Goal: Communication & Community: Answer question/provide support

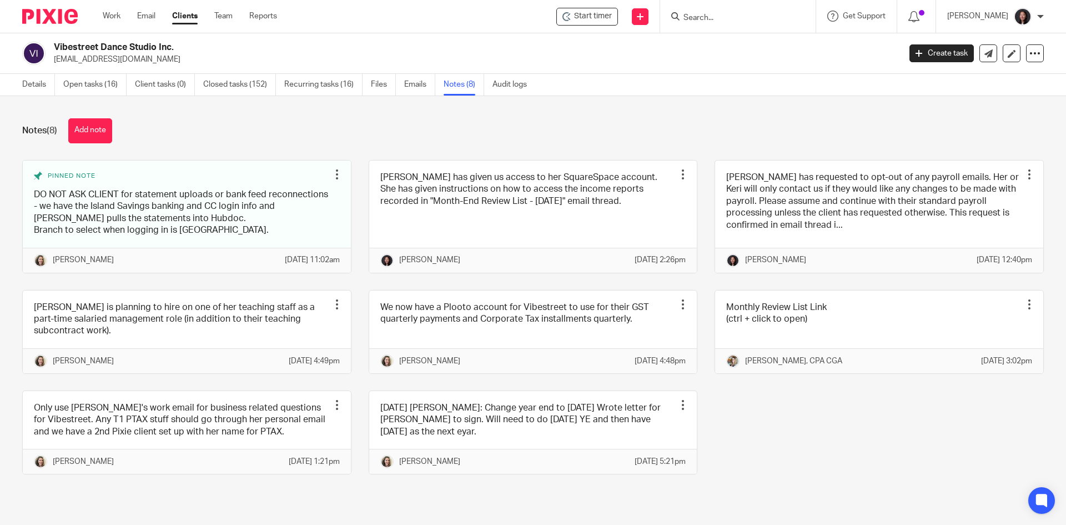
click at [721, 18] on input "Search" at bounding box center [732, 18] width 100 height 10
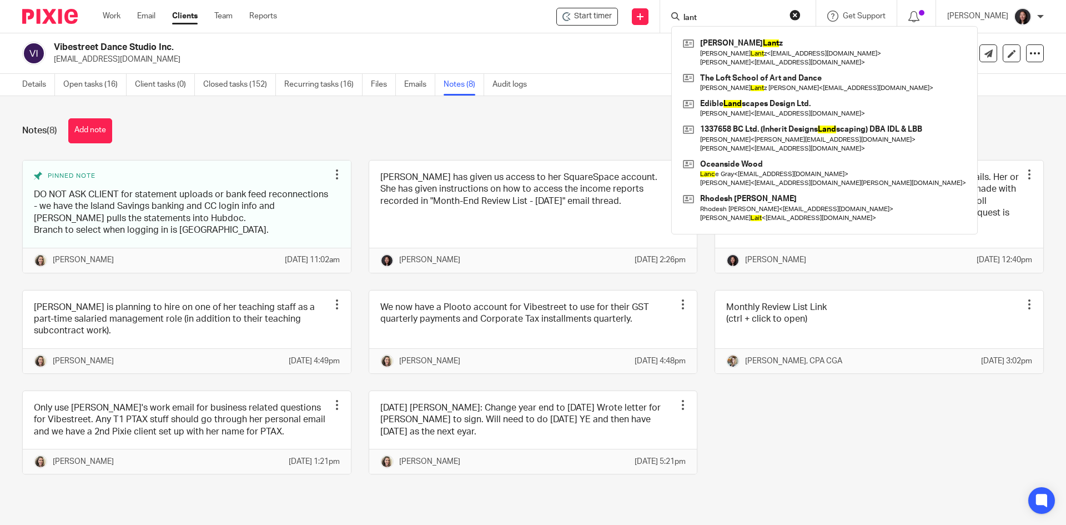
type input "lant"
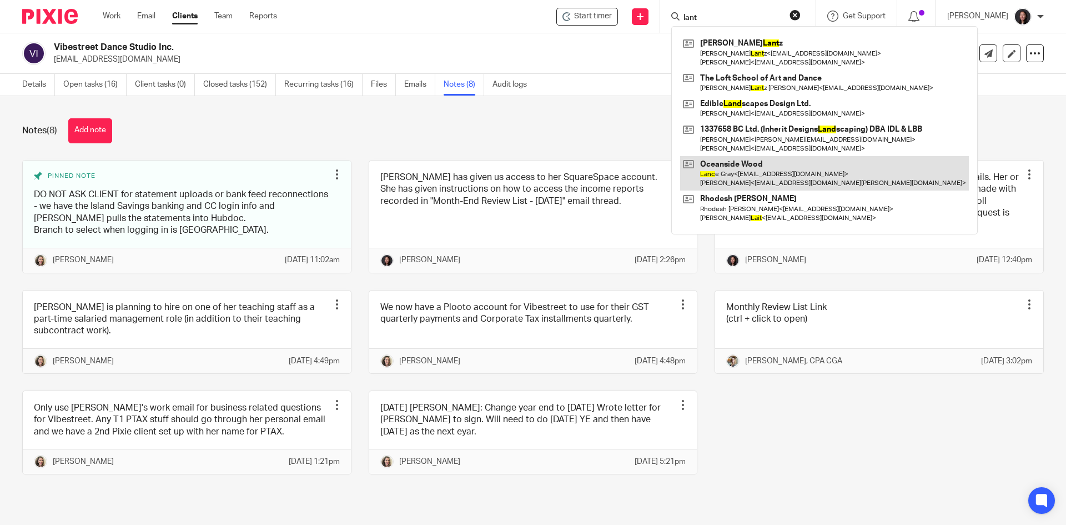
click at [828, 171] on link at bounding box center [824, 173] width 289 height 34
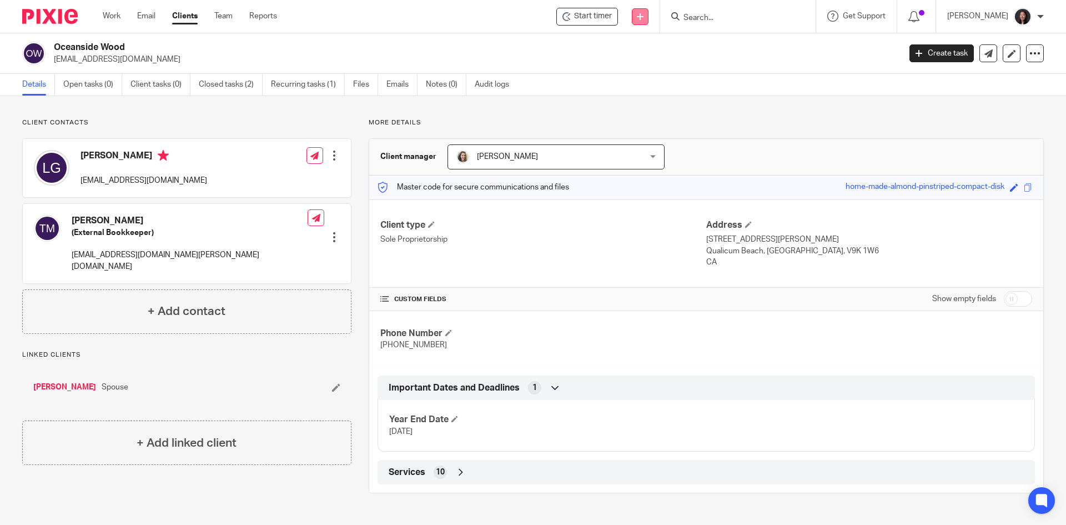
click at [649, 20] on link at bounding box center [640, 16] width 17 height 17
click at [671, 53] on link "Send new email" at bounding box center [665, 52] width 78 height 16
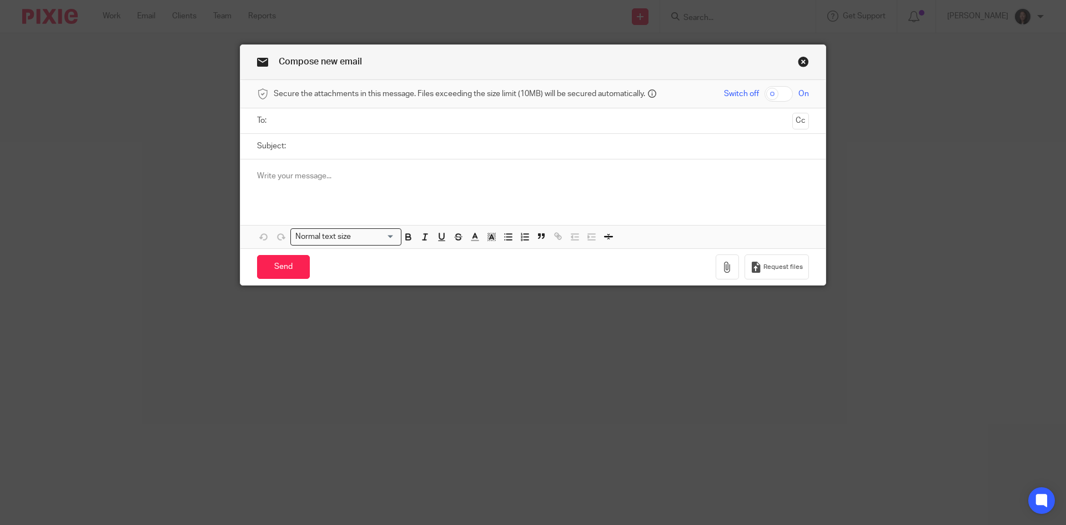
click at [401, 122] on input "text" at bounding box center [533, 120] width 510 height 13
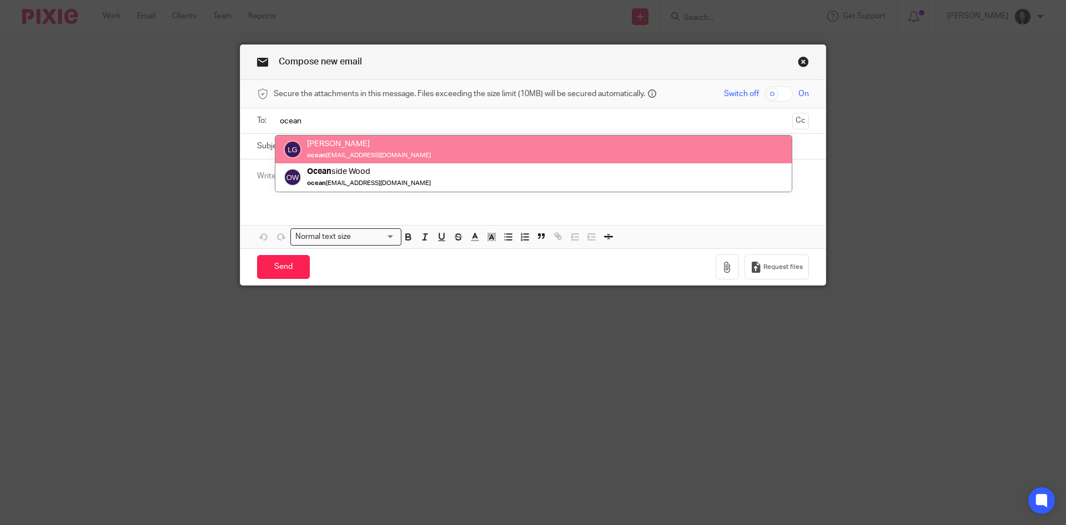
type input "ocean"
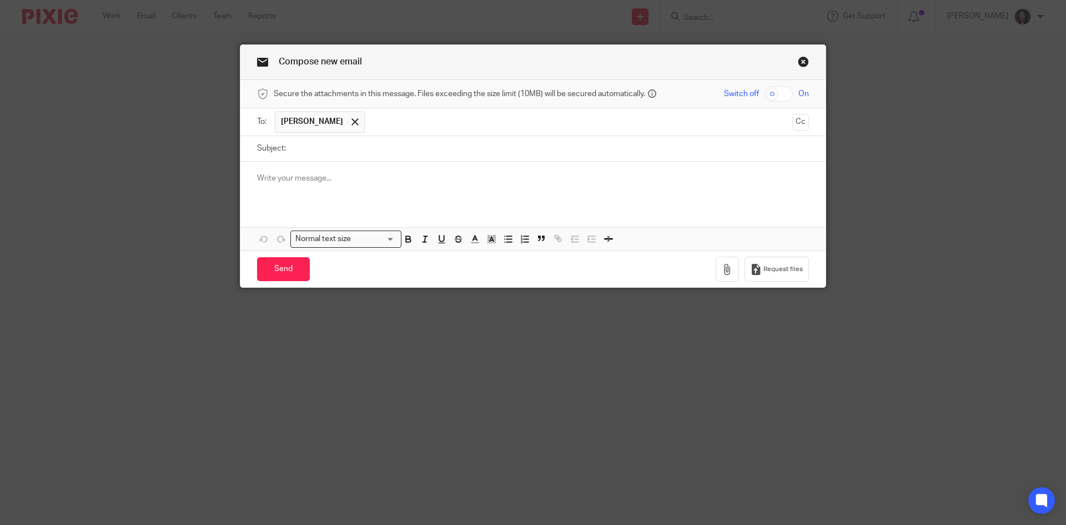
click at [408, 154] on input "Subject:" at bounding box center [550, 148] width 517 height 25
click at [349, 149] on input "Oceanside Wood 2024" at bounding box center [550, 148] width 517 height 25
type input "Oceanside Wood - 2024"
click at [362, 184] on p at bounding box center [533, 178] width 552 height 11
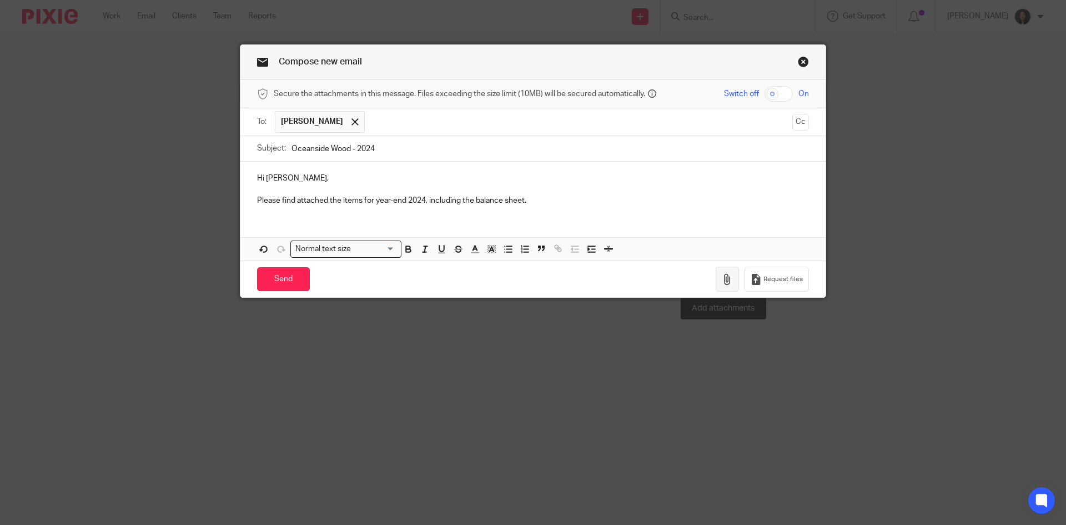
click at [727, 285] on button "button" at bounding box center [727, 279] width 23 height 25
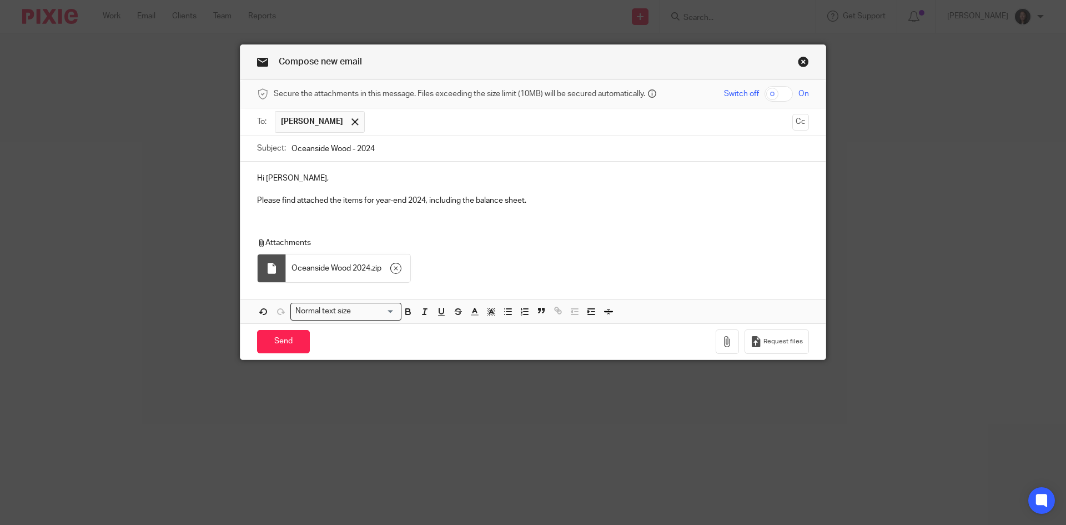
click at [348, 150] on input "Oceanside Wood - 2024" at bounding box center [550, 148] width 517 height 25
type input "Oceanside Wood Balance Sheet - 2024"
click at [540, 203] on p "Please find attached the items for year-end 2024, including the balance sheet." at bounding box center [533, 200] width 552 height 11
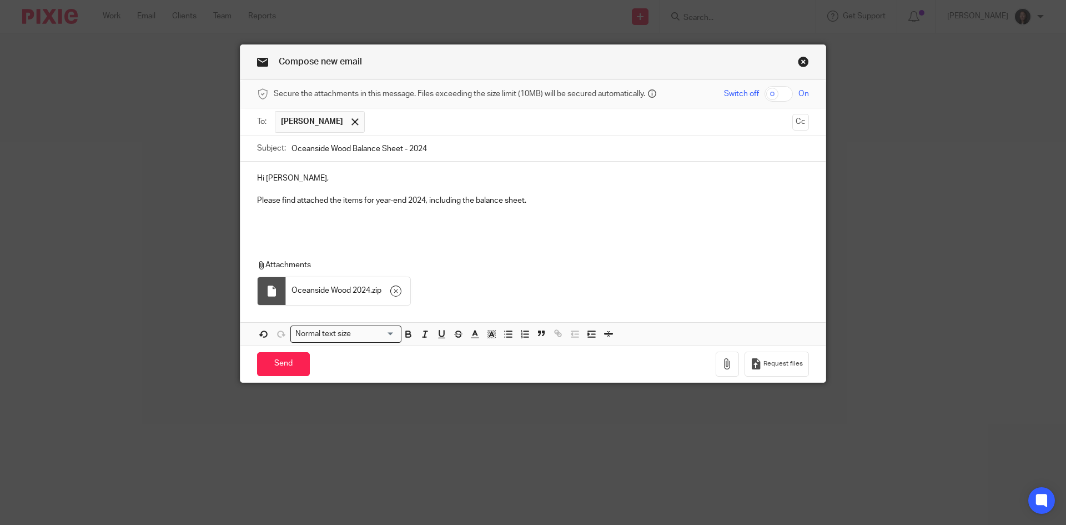
click at [277, 183] on p "Hi Lance," at bounding box center [533, 178] width 552 height 11
click at [287, 183] on p "Hi Lance," at bounding box center [533, 178] width 552 height 11
click at [534, 202] on p "Please find attached the items for year-end 2024, including the balance sheet." at bounding box center [533, 200] width 552 height 11
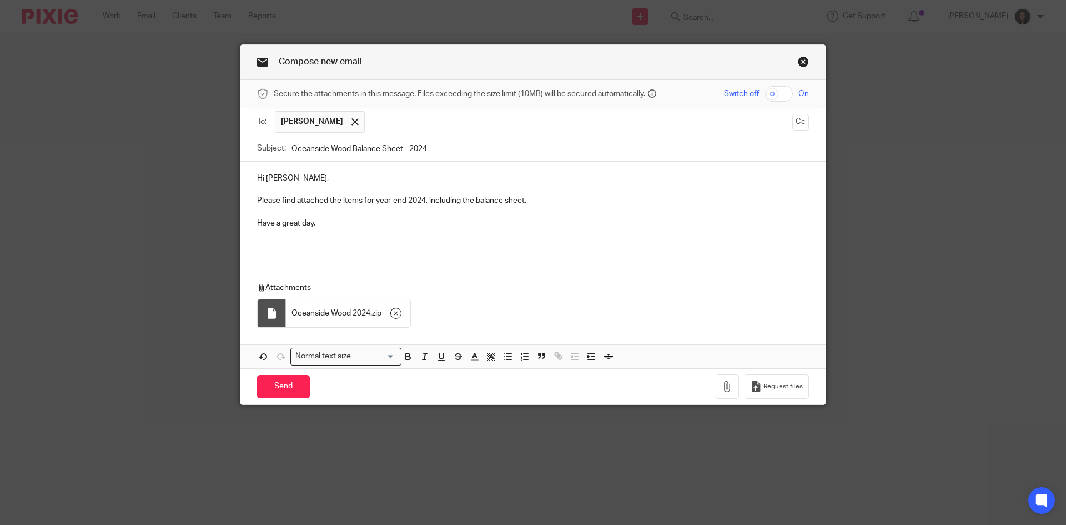
click at [247, 223] on div "Hi Lance, Please find attached the items for year-end 2024, including the balan…" at bounding box center [532, 211] width 585 height 98
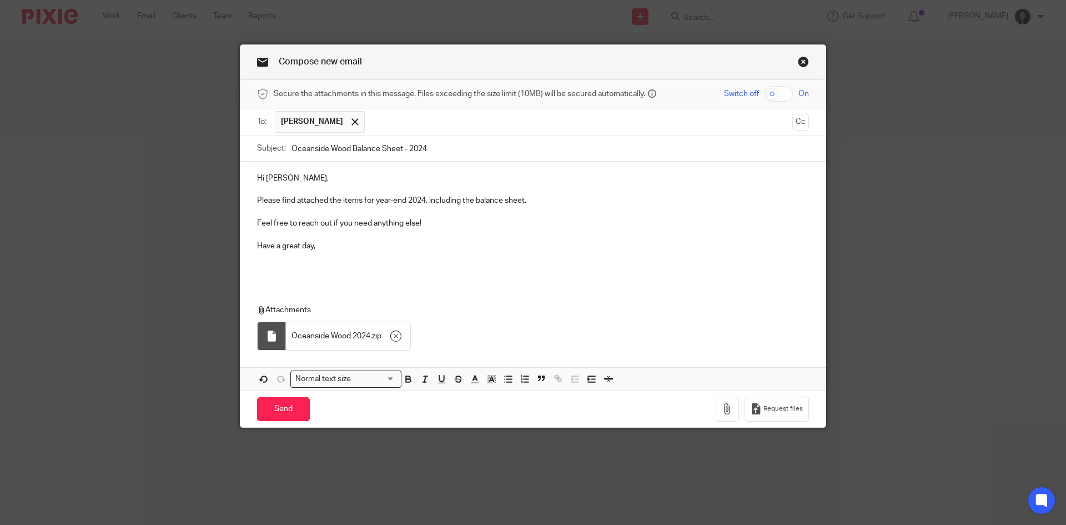
click at [317, 246] on p "Have a great day," at bounding box center [533, 245] width 552 height 11
click at [271, 410] on input "Send" at bounding box center [283, 409] width 53 height 24
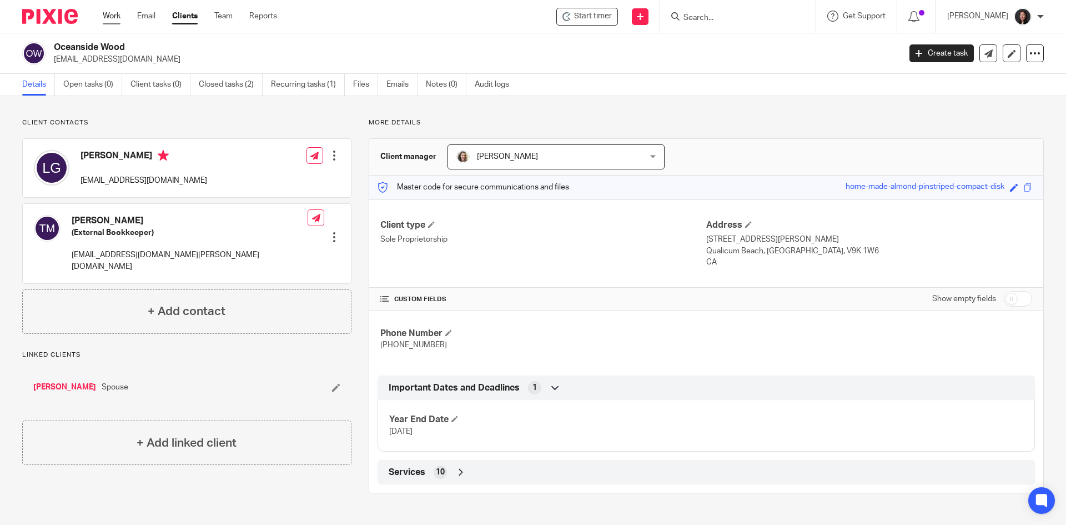
click at [112, 18] on link "Work" at bounding box center [112, 16] width 18 height 11
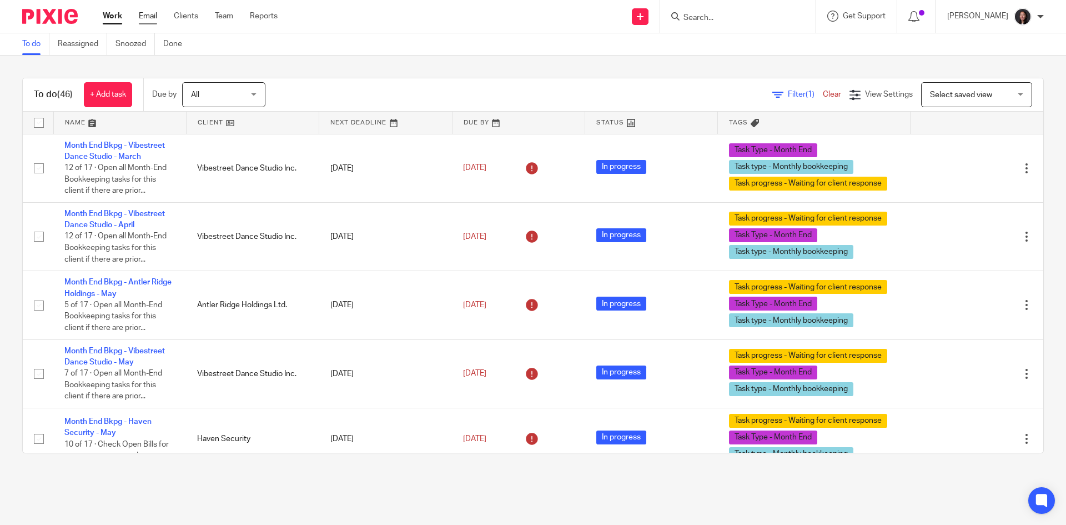
click at [142, 17] on link "Email" at bounding box center [148, 16] width 18 height 11
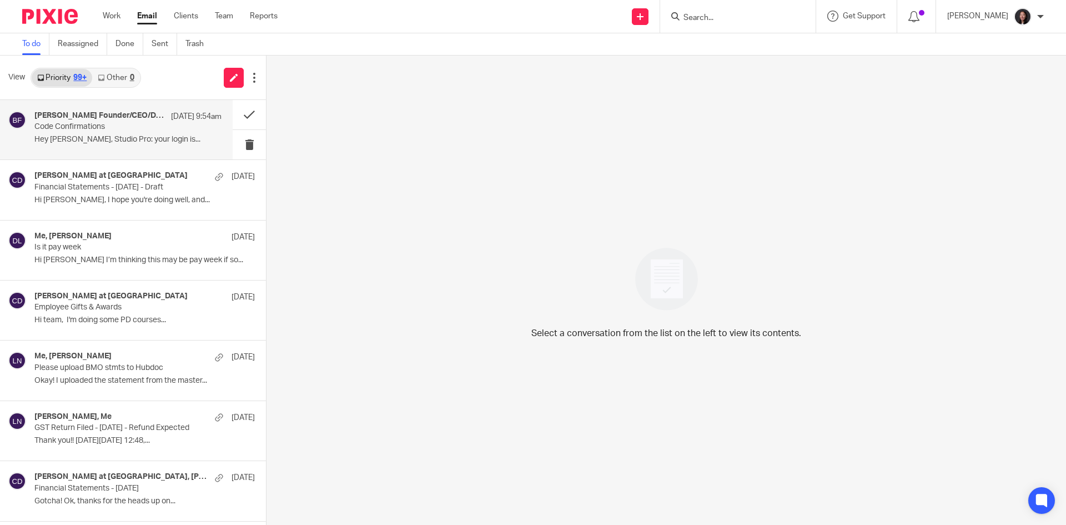
click at [130, 132] on div "Brooke Founder/CEO/Director, Me Sep 13 9:54am Code Confirmations Hey Lili, Stud…" at bounding box center [127, 129] width 187 height 37
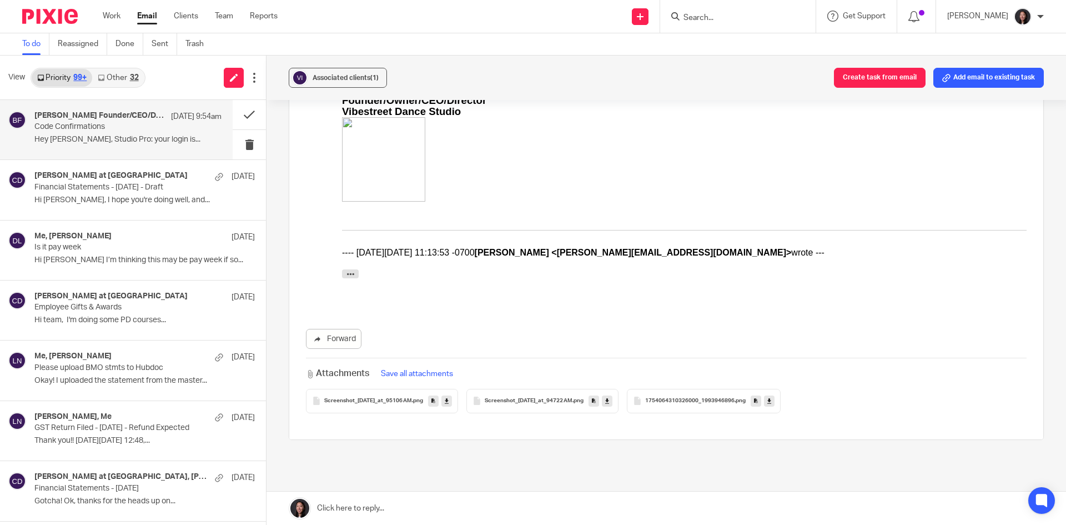
scroll to position [762, 0]
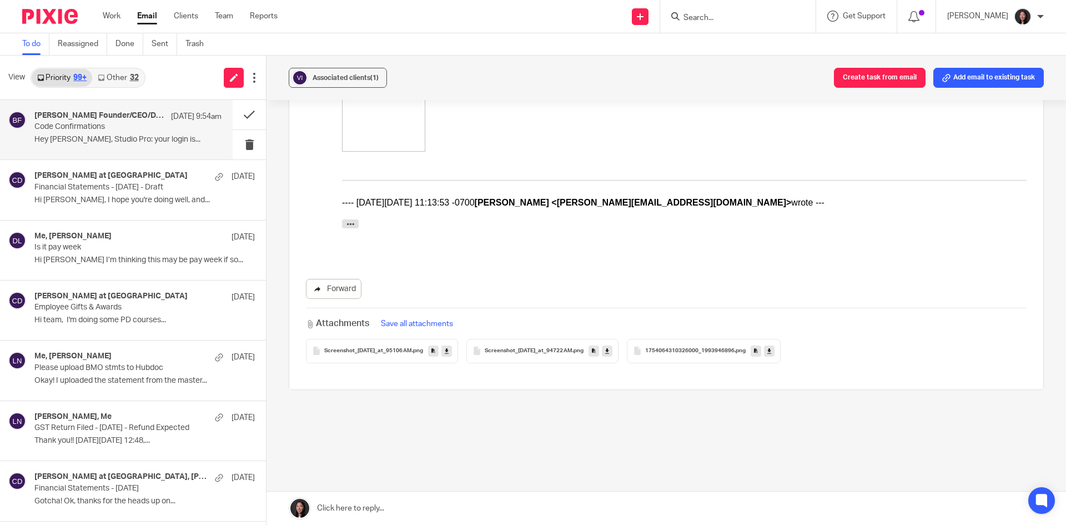
click at [345, 289] on link "Forward" at bounding box center [334, 289] width 56 height 20
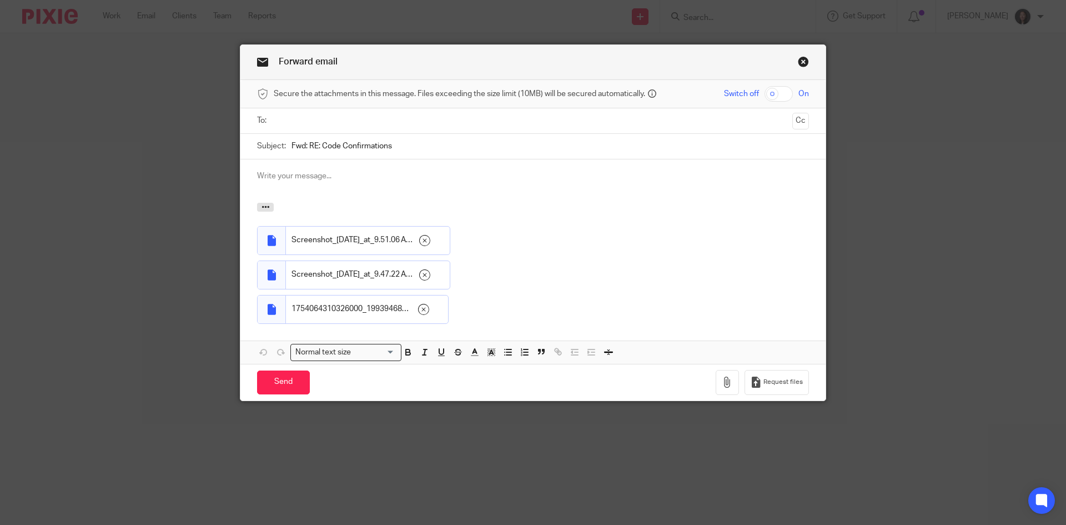
click at [405, 122] on input "text" at bounding box center [533, 120] width 510 height 13
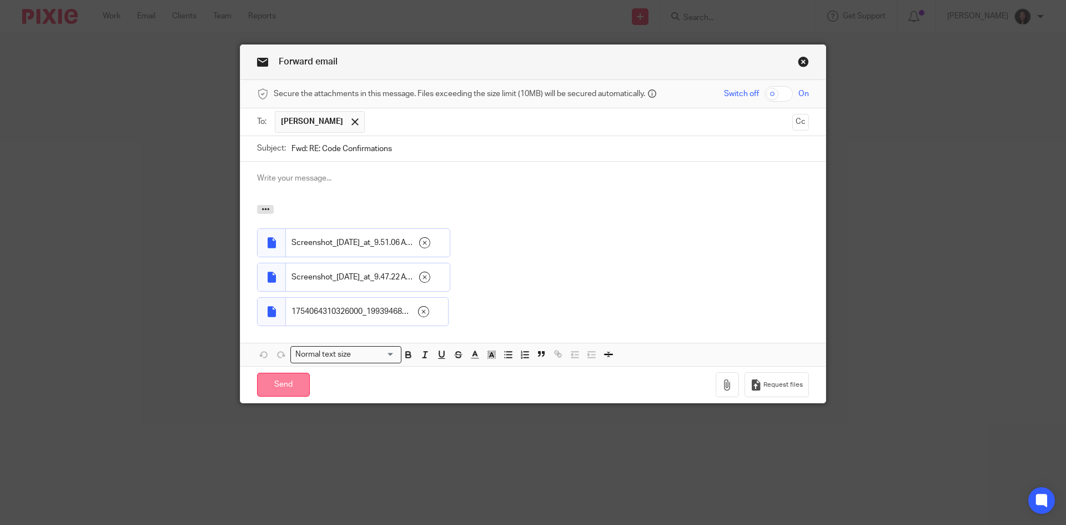
click at [282, 383] on input "Send" at bounding box center [283, 385] width 53 height 24
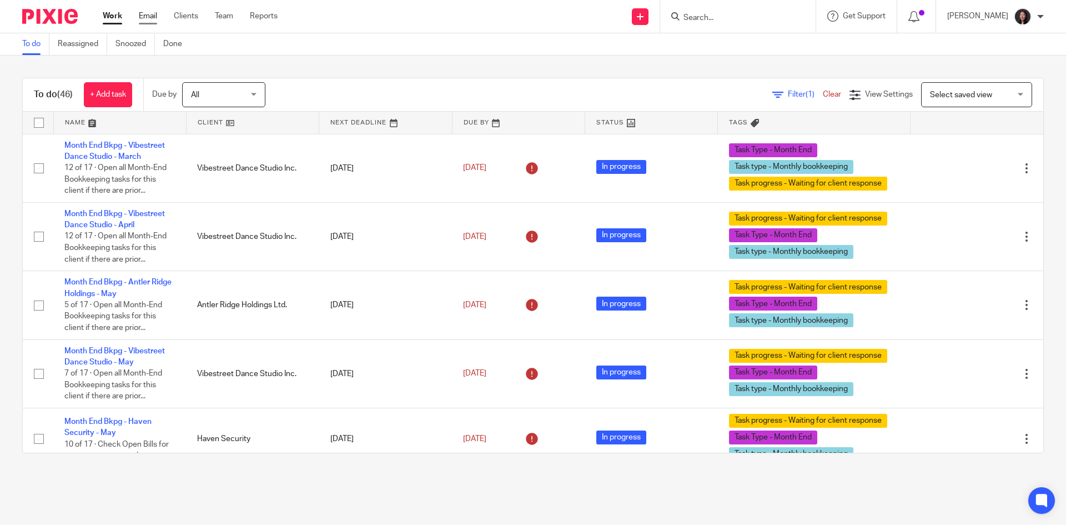
click at [141, 14] on link "Email" at bounding box center [148, 16] width 18 height 11
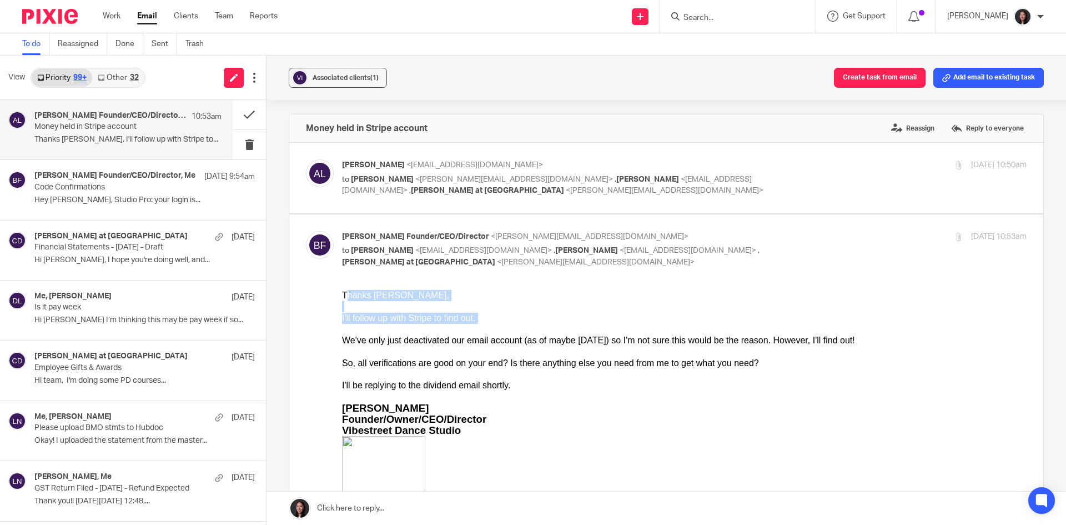
drag, startPoint x: 345, startPoint y: 294, endPoint x: 434, endPoint y: 334, distance: 97.7
click at [434, 334] on div "Thanks Alicia, I'll follow up with Stripe to find out. We've only just deactiva…" at bounding box center [684, 318] width 685 height 56
click at [353, 304] on div "Thanks Alicia, I'll follow up with Stripe to find out. We've only just deactiva…" at bounding box center [684, 318] width 685 height 56
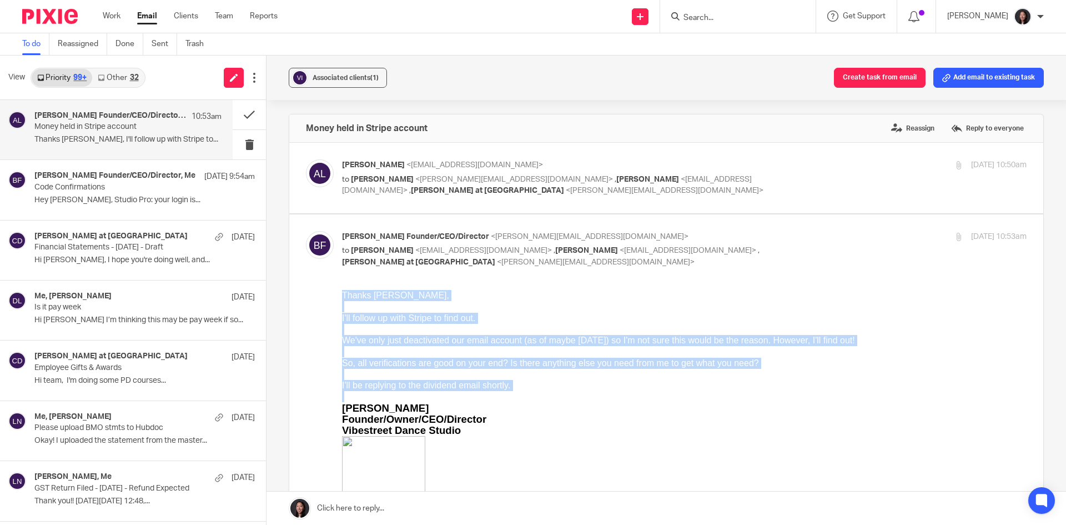
drag, startPoint x: 681, startPoint y: 575, endPoint x: 550, endPoint y: 395, distance: 222.6
click at [550, 395] on div "Thanks Alicia, I'll follow up with Stripe to find out. We've only just deactiva…" at bounding box center [684, 452] width 685 height 324
copy div "Thanks Alicia, I'll follow up with Stripe to find out. We've only just deactiva…"
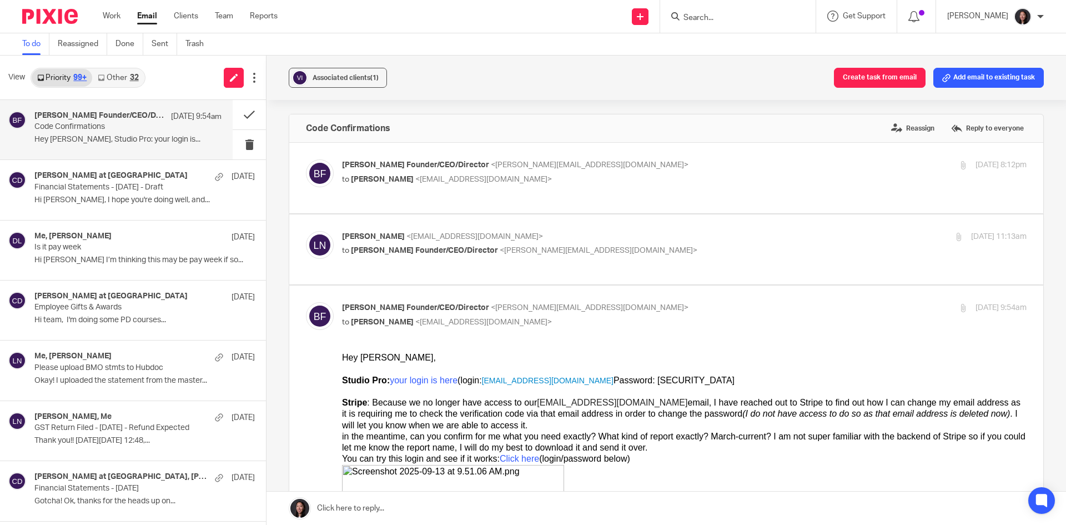
click at [110, 82] on link "Other 32" at bounding box center [118, 78] width 52 height 18
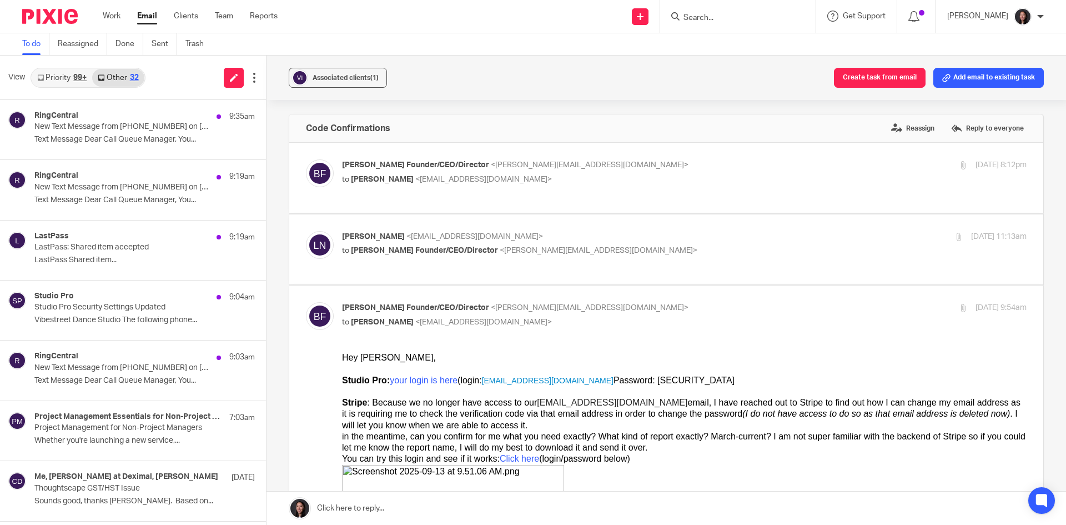
click at [71, 73] on link "Priority 99+" at bounding box center [62, 78] width 61 height 18
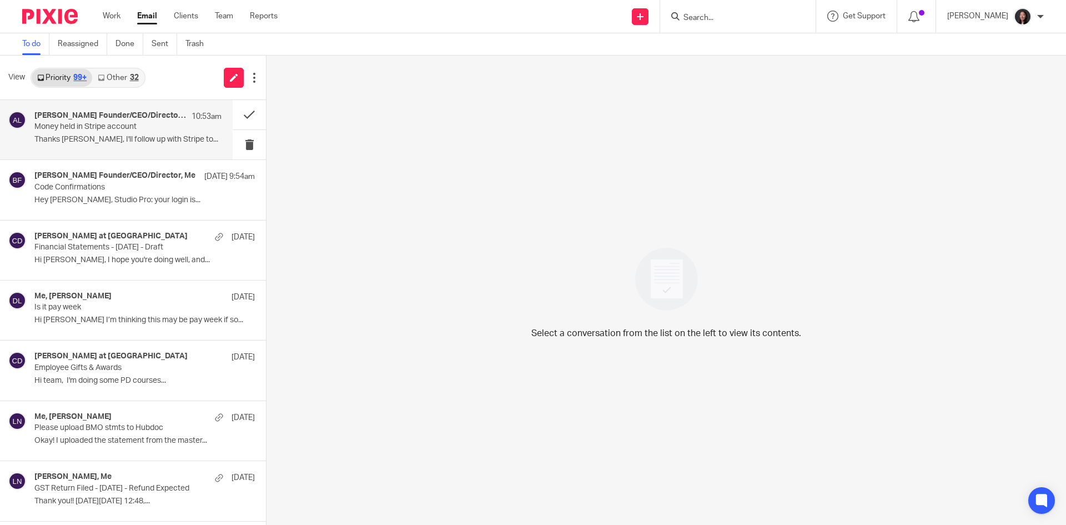
click at [132, 150] on div "[PERSON_NAME] Founder/CEO/Director, [PERSON_NAME] 10:53am Money held in Stripe …" at bounding box center [116, 129] width 233 height 59
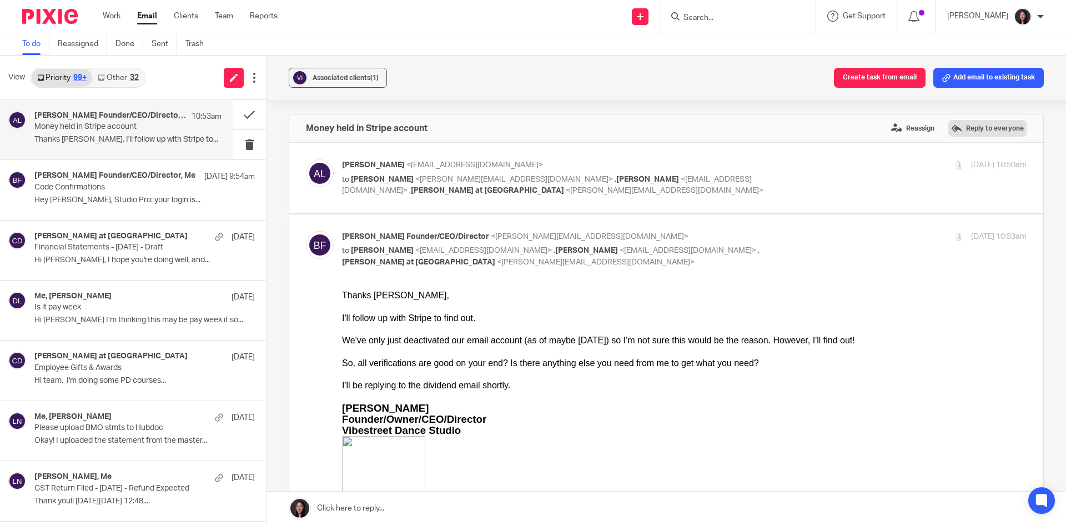
click at [978, 128] on label "Reply to everyone" at bounding box center [987, 128] width 78 height 17
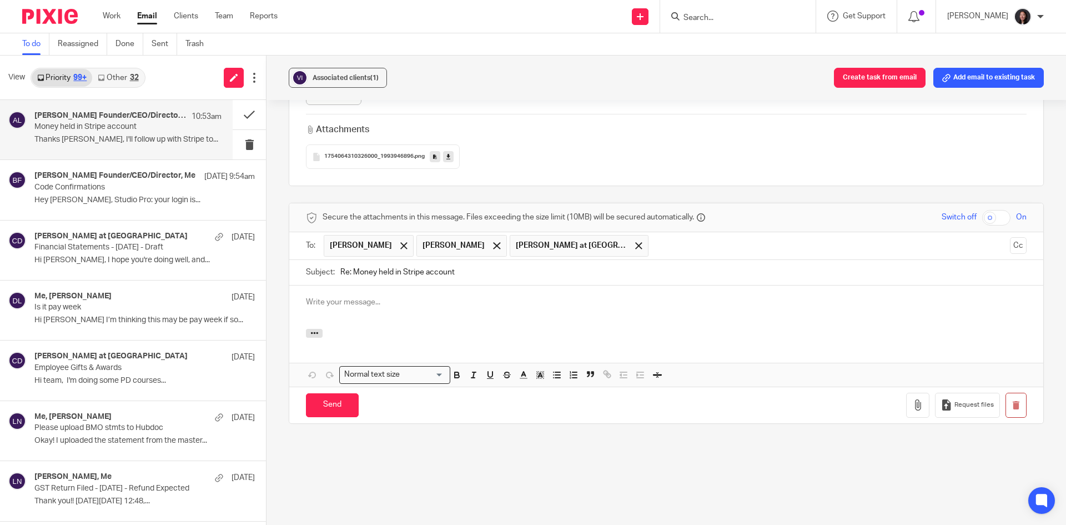
click at [378, 308] on div at bounding box center [666, 306] width 754 height 43
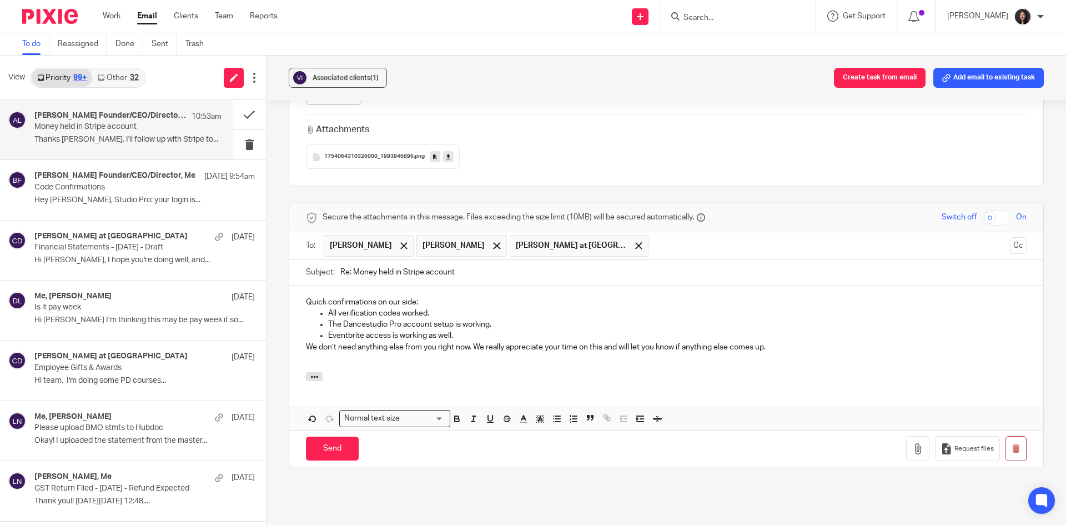
click at [299, 308] on div "Quick confirmations on our side: All verification codes worked. The Dancestudio…" at bounding box center [666, 328] width 754 height 87
click at [299, 301] on div "Quick confirmations on our side: All verification codes worked. The Dancestudio…" at bounding box center [666, 328] width 754 height 87
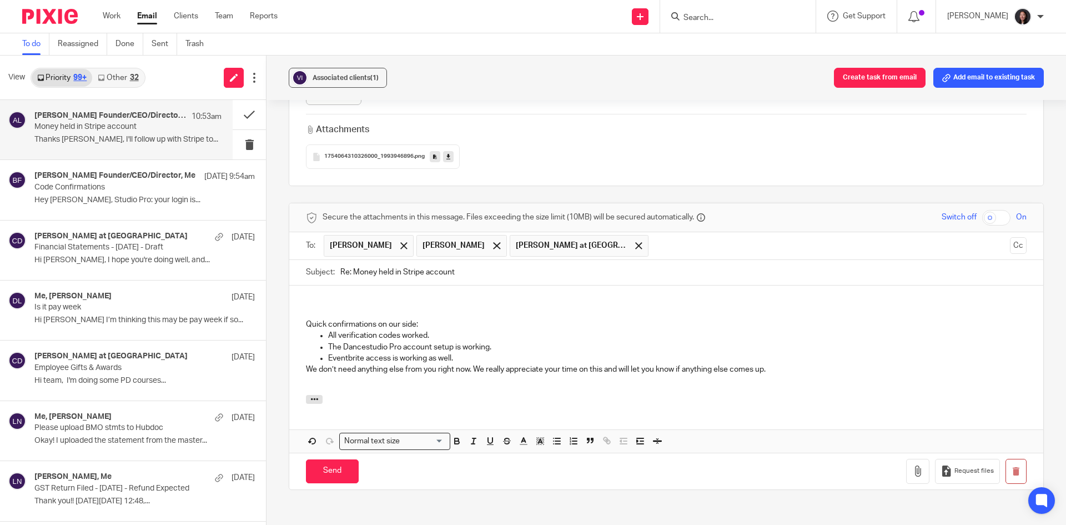
click at [313, 296] on p at bounding box center [666, 301] width 721 height 11
click at [300, 292] on div "Quick confirmations on our side: All verification codes worked. The Dancestudio…" at bounding box center [666, 339] width 754 height 109
click at [298, 326] on div "Hi Brooke, Quick confirmations on our side: All verification codes worked. The …" at bounding box center [666, 339] width 754 height 109
click at [474, 360] on p "Eventbrite access is working as well." at bounding box center [677, 358] width 698 height 11
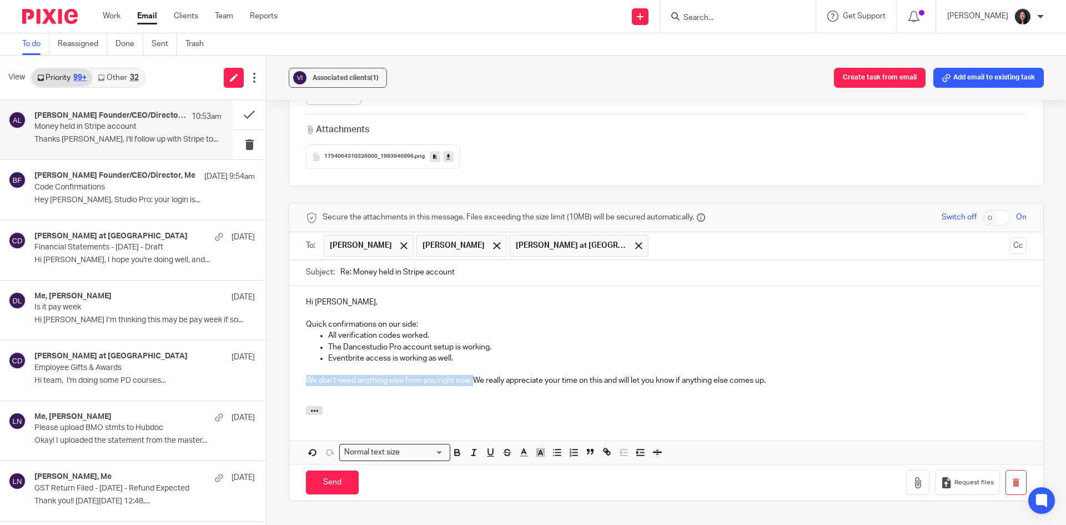
drag, startPoint x: 299, startPoint y: 384, endPoint x: 473, endPoint y: 380, distance: 174.4
click at [473, 380] on div "Hi Brooke, Quick confirmations on our side: All verification codes worked. The …" at bounding box center [666, 345] width 754 height 120
click at [605, 376] on p "We really appreciate your time on this and will let you know if anything else c…" at bounding box center [666, 380] width 721 height 11
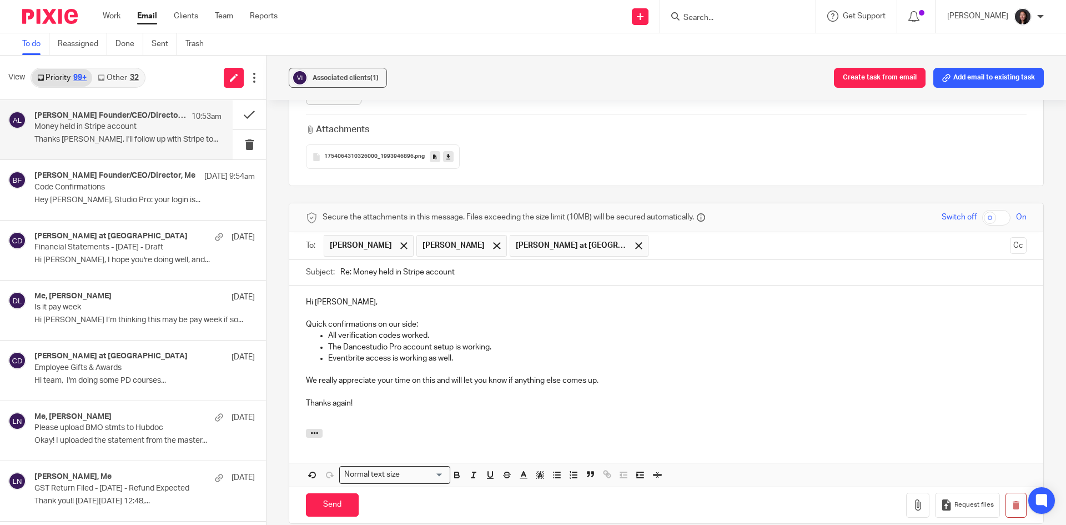
click at [461, 364] on p at bounding box center [666, 369] width 721 height 11
click at [456, 358] on p "Eventbrite access is working as well." at bounding box center [677, 358] width 698 height 11
click at [493, 349] on p "The Dancestudio Pro account setup is working." at bounding box center [677, 346] width 698 height 11
click at [434, 338] on p "All verification codes worked." at bounding box center [677, 335] width 698 height 11
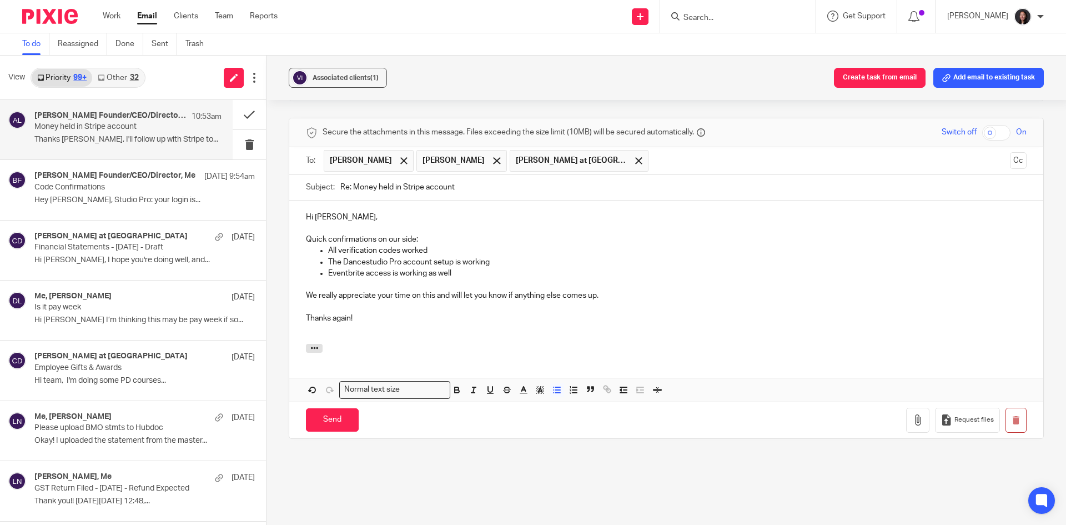
scroll to position [674, 0]
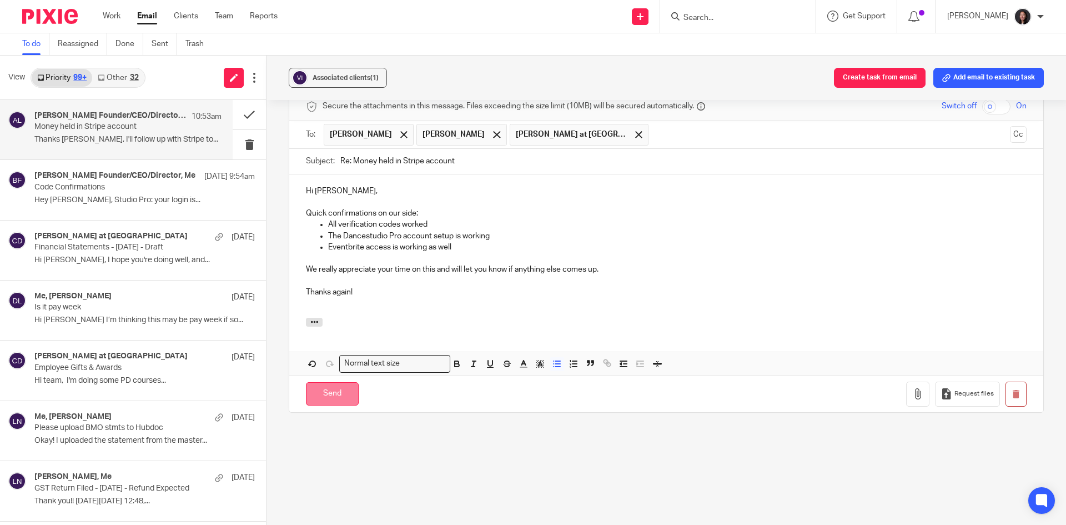
click at [337, 395] on input "Send" at bounding box center [332, 394] width 53 height 24
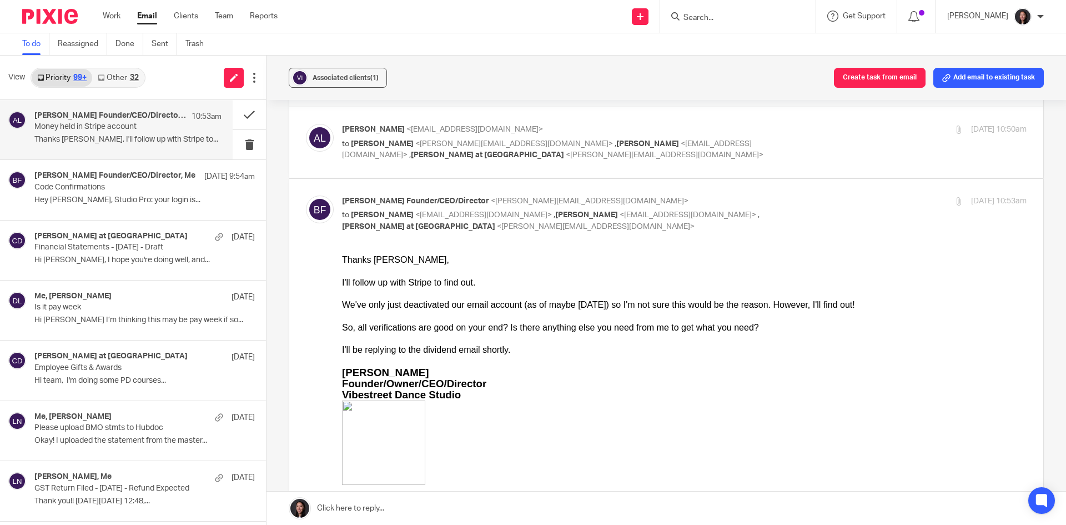
scroll to position [0, 0]
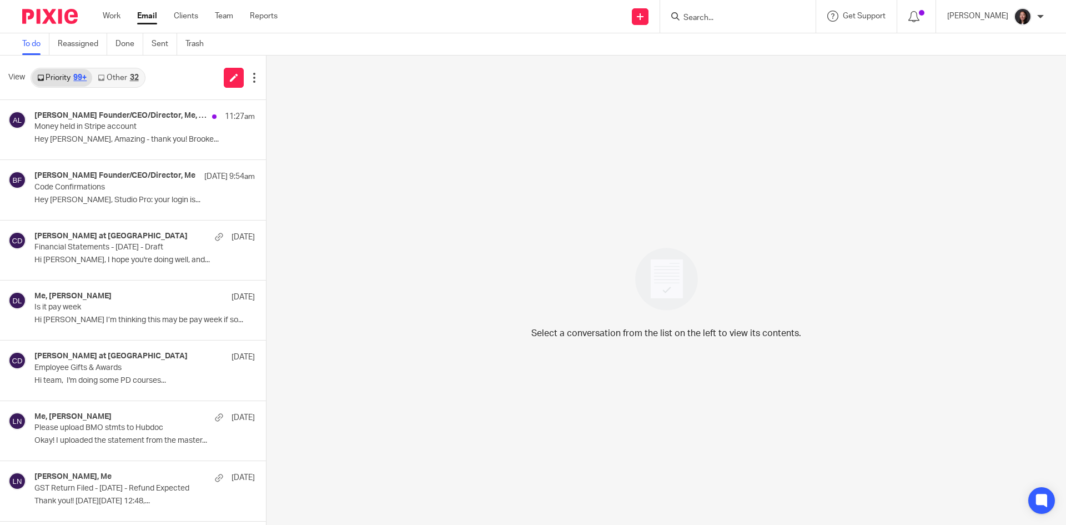
click at [105, 76] on link "Other 32" at bounding box center [118, 78] width 52 height 18
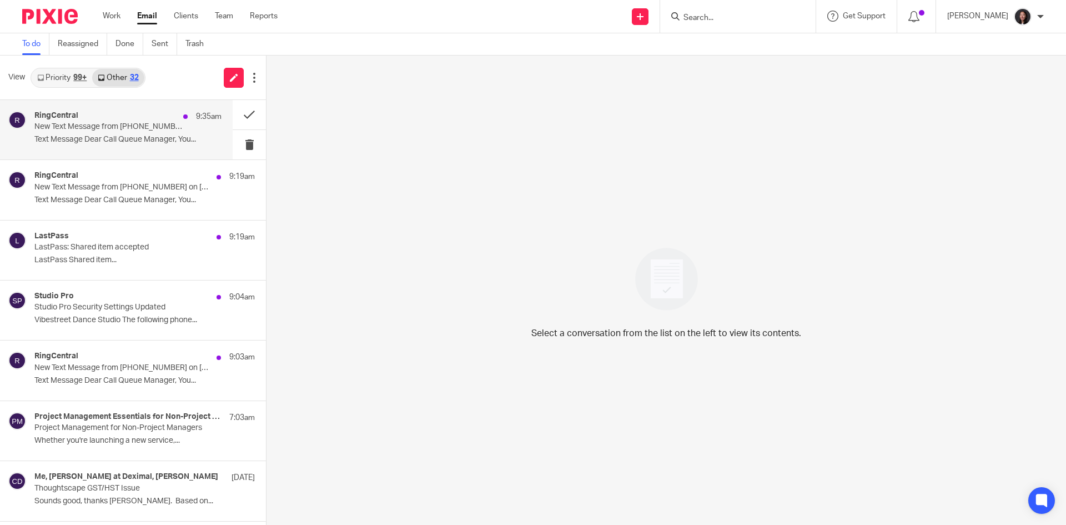
click at [84, 147] on div "RingCentral 9:35am New Text Message from [PHONE_NUMBER] on [DATE] 9:35 AM Text …" at bounding box center [127, 129] width 187 height 37
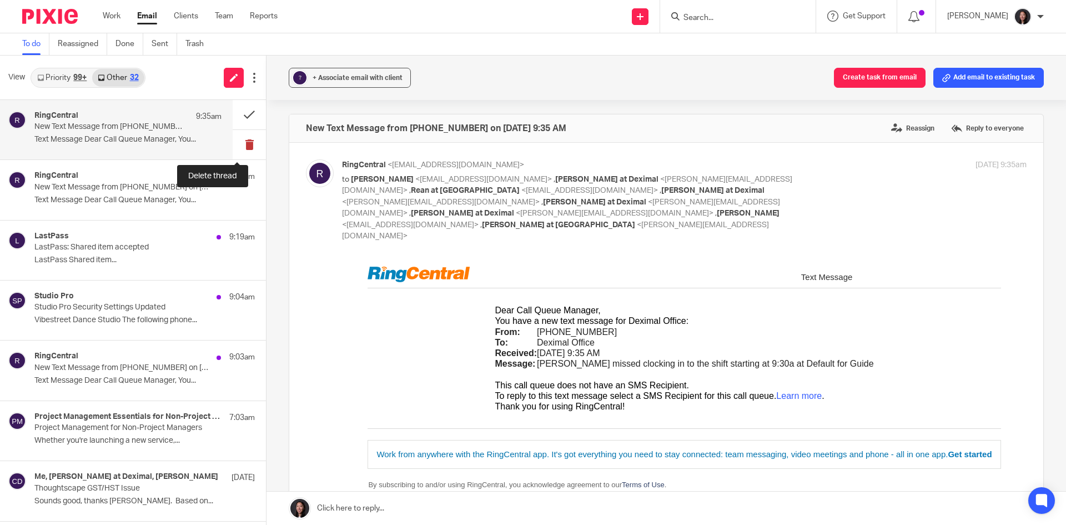
click at [233, 149] on button at bounding box center [249, 144] width 33 height 29
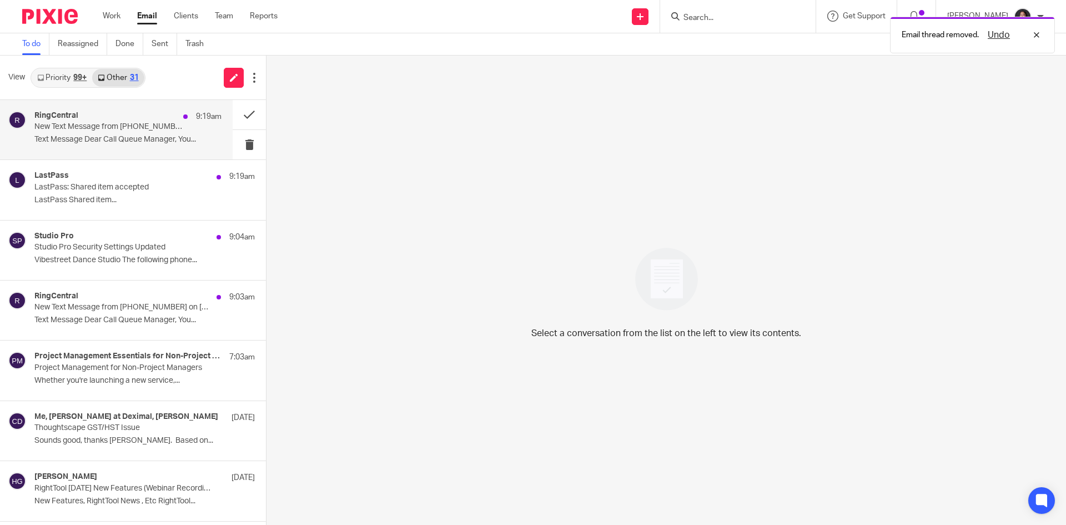
click at [89, 120] on div "RingCentral 9:19am" at bounding box center [127, 116] width 187 height 11
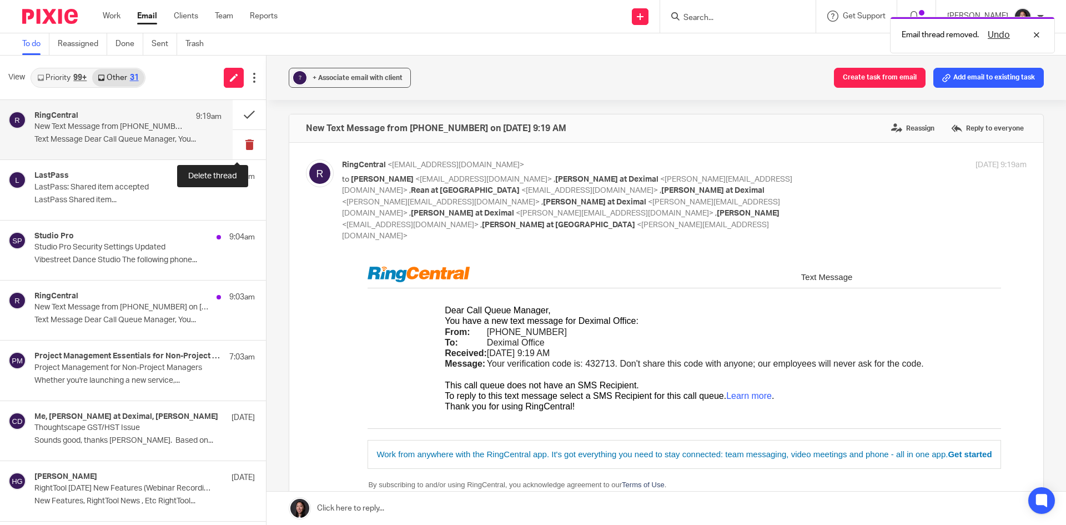
click at [240, 141] on button at bounding box center [249, 144] width 33 height 29
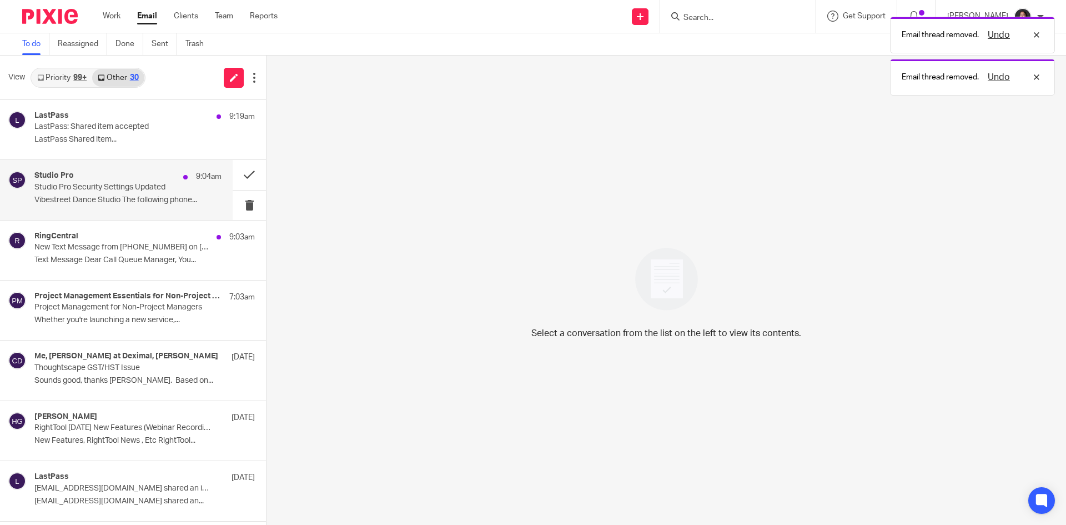
click at [138, 193] on div "Studio Pro 9:04am Studio Pro Security Settings Updated Vibestreet Dance Studio …" at bounding box center [127, 189] width 187 height 37
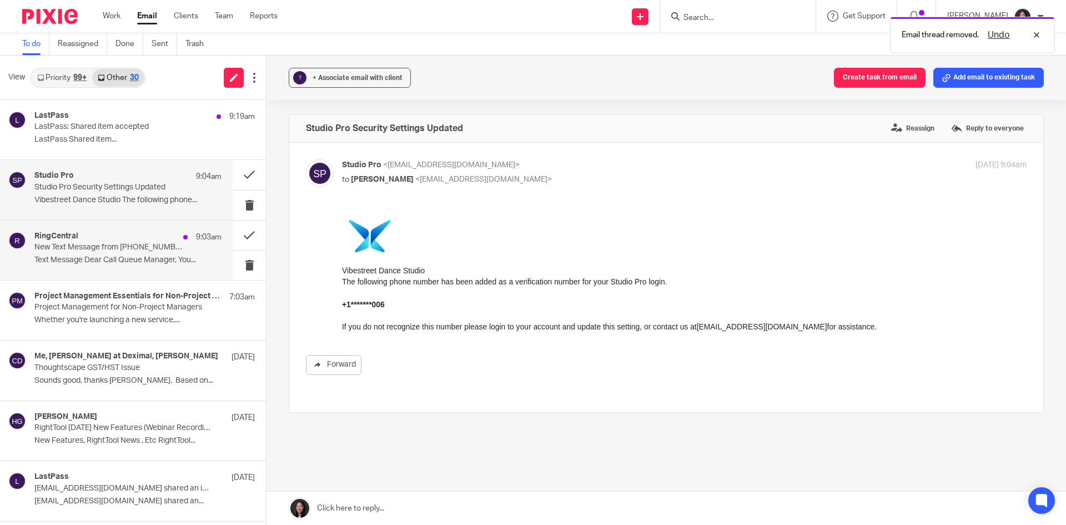
click at [150, 258] on p "Text Message Dear Call Queue Manager, You..." at bounding box center [127, 259] width 187 height 9
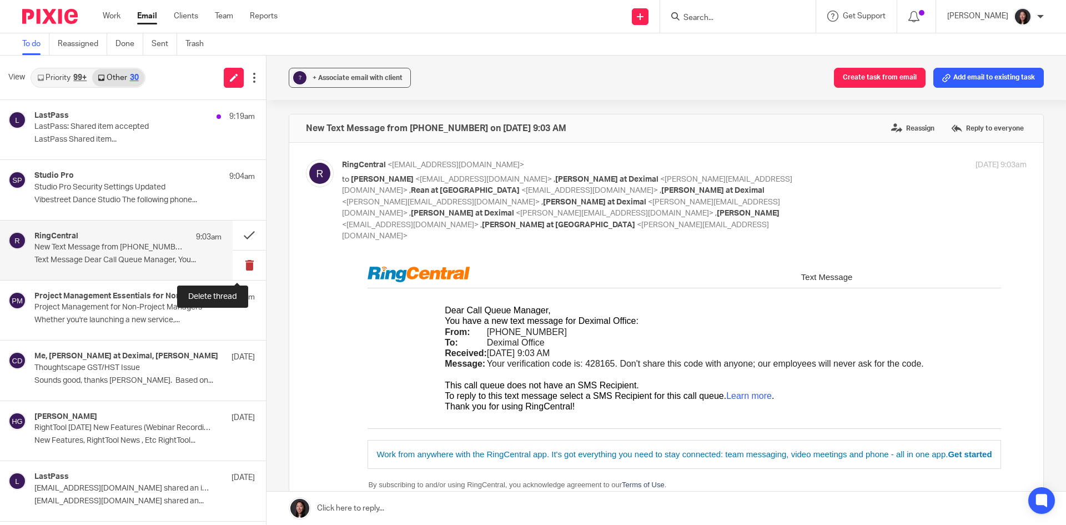
click at [235, 258] on button at bounding box center [249, 264] width 33 height 29
